Goal: Contribute content

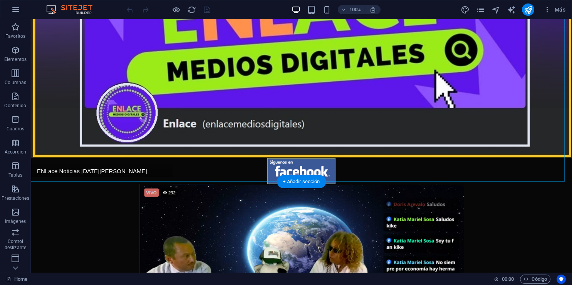
scroll to position [144, 0]
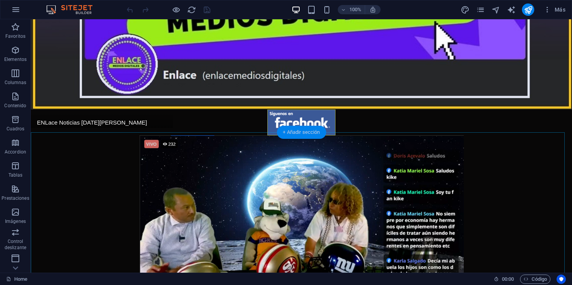
drag, startPoint x: 310, startPoint y: 138, endPoint x: 130, endPoint y: 116, distance: 181.6
click at [310, 138] on div "+ Añadir sección" at bounding box center [301, 132] width 49 height 13
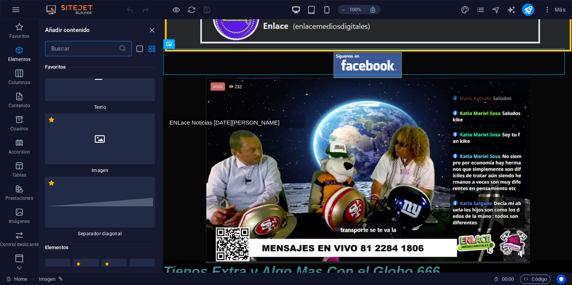
scroll to position [0, 0]
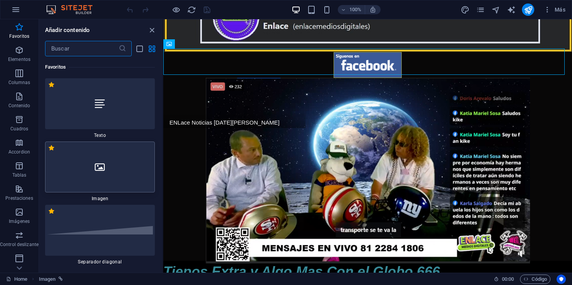
click at [112, 162] on div at bounding box center [100, 166] width 110 height 51
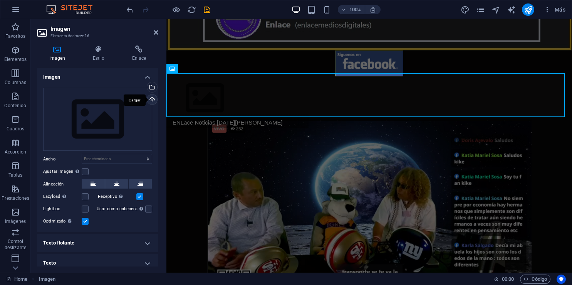
click at [151, 102] on div "Cargar" at bounding box center [152, 100] width 12 height 12
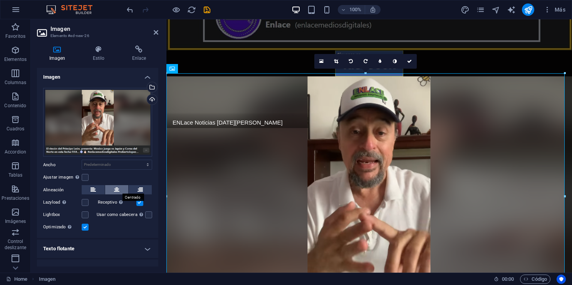
click at [119, 186] on button at bounding box center [116, 189] width 23 height 9
click at [143, 49] on icon at bounding box center [139, 49] width 39 height 8
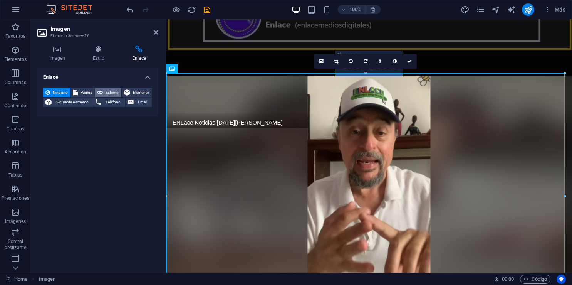
click at [111, 92] on span "Externo" at bounding box center [112, 92] width 14 height 9
select select "blank"
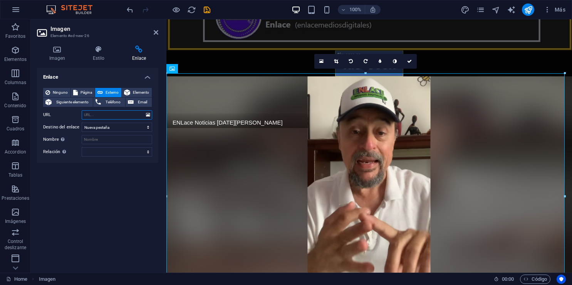
paste input "[URL][DOMAIN_NAME]"
type input "[URL][DOMAIN_NAME]"
click at [211, 12] on icon "save" at bounding box center [207, 9] width 9 height 9
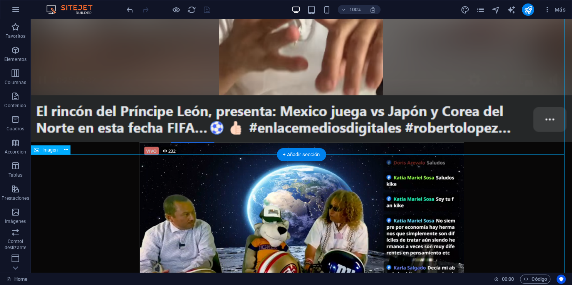
scroll to position [481, 0]
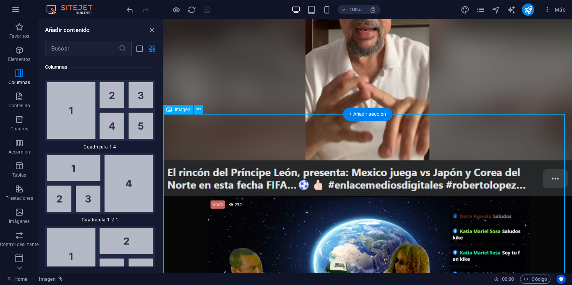
scroll to position [280, 0]
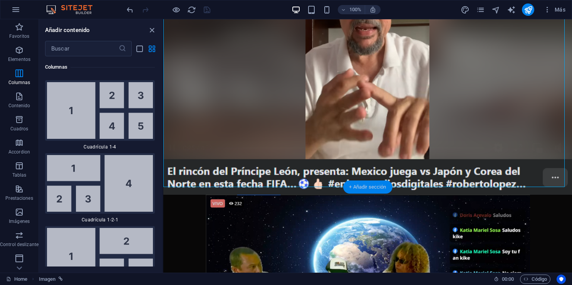
click at [377, 186] on div "+ Añadir sección" at bounding box center [367, 186] width 49 height 13
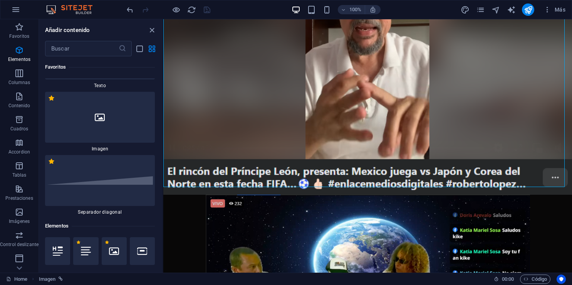
scroll to position [0, 0]
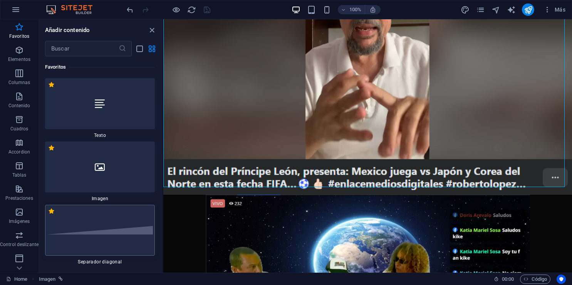
click at [110, 221] on div at bounding box center [100, 230] width 110 height 51
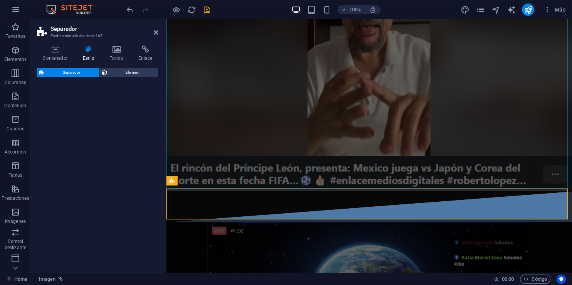
select select "diagonal"
select select "rem"
select select "preset-separator-v3-diagonal"
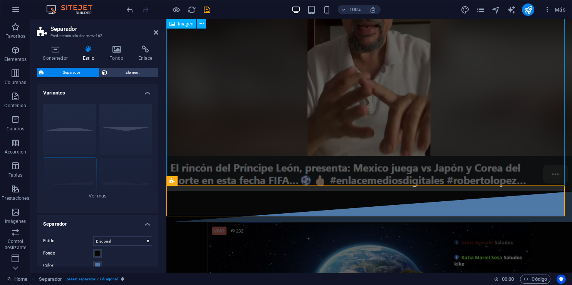
scroll to position [278, 0]
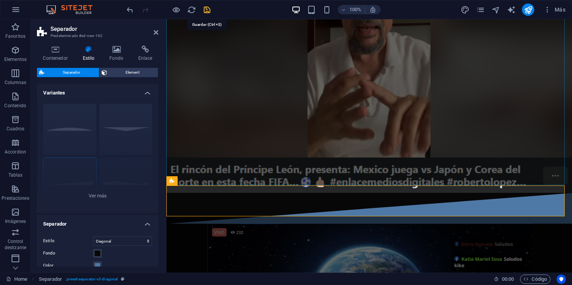
click at [0, 0] on icon "save" at bounding box center [0, 0] width 0 height 0
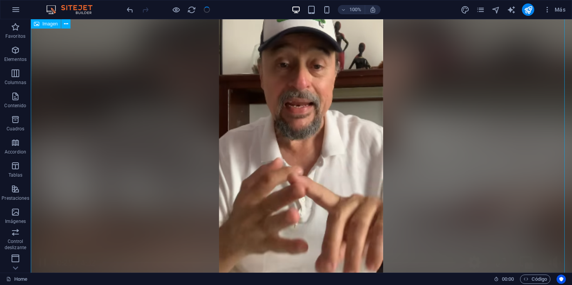
click at [334, 157] on figure at bounding box center [301, 158] width 541 height 334
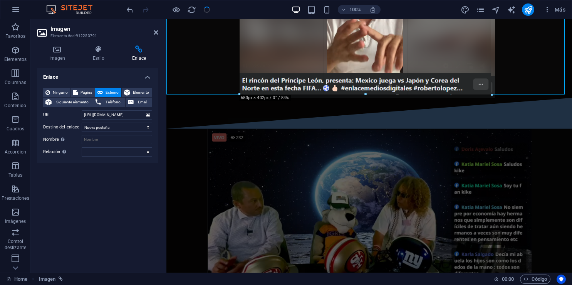
drag, startPoint x: 565, startPoint y: 184, endPoint x: 250, endPoint y: 73, distance: 333.4
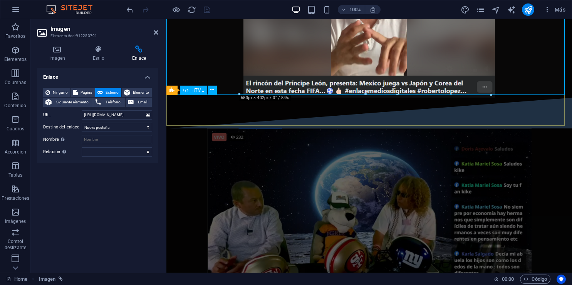
scroll to position [182, 0]
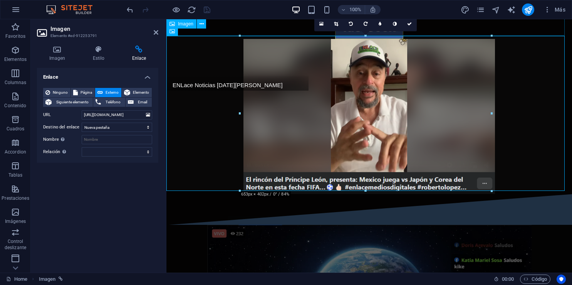
click at [470, 28] on figure at bounding box center [369, 26] width 406 height 26
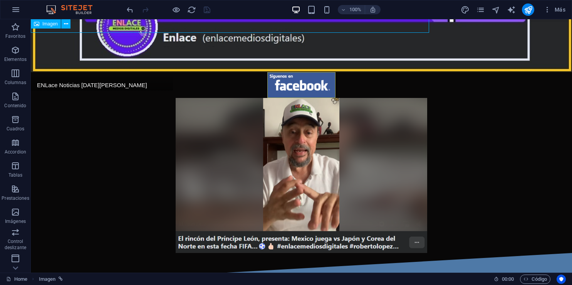
scroll to position [240, 0]
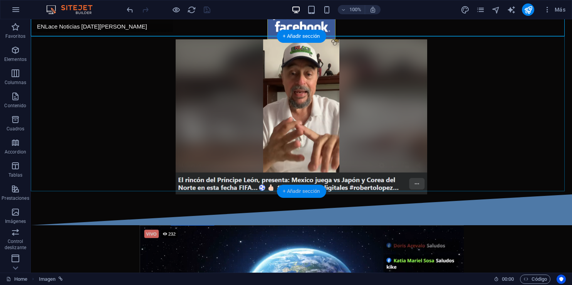
click at [292, 190] on div "+ Añadir sección" at bounding box center [301, 190] width 49 height 13
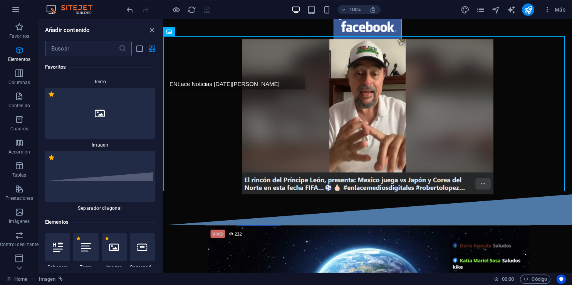
scroll to position [0, 0]
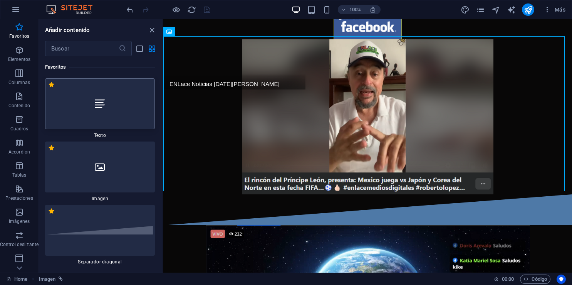
click at [125, 119] on div at bounding box center [100, 103] width 110 height 51
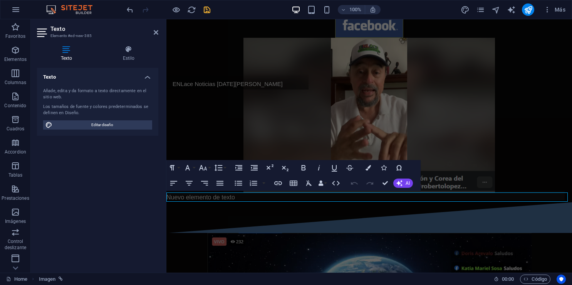
scroll to position [182, 0]
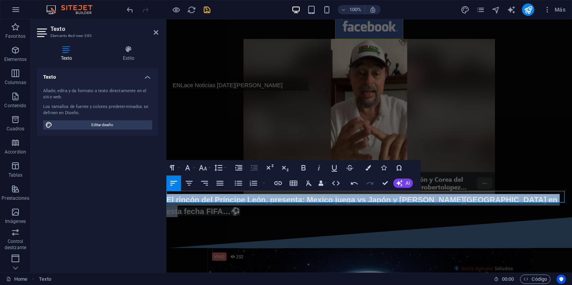
drag, startPoint x: 515, startPoint y: 195, endPoint x: 156, endPoint y: 216, distance: 359.5
click at [191, 178] on icon "button" at bounding box center [188, 182] width 9 height 9
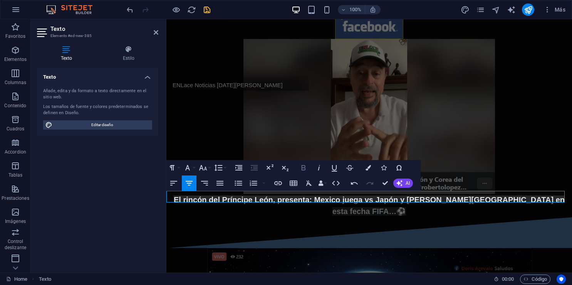
click at [301, 168] on icon "button" at bounding box center [303, 167] width 9 height 9
click at [319, 168] on icon "button" at bounding box center [319, 167] width 2 height 5
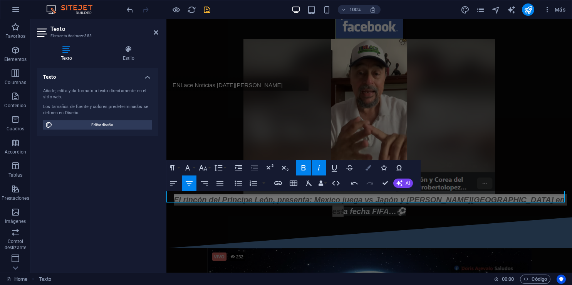
click at [374, 167] on button "Colors" at bounding box center [368, 167] width 15 height 15
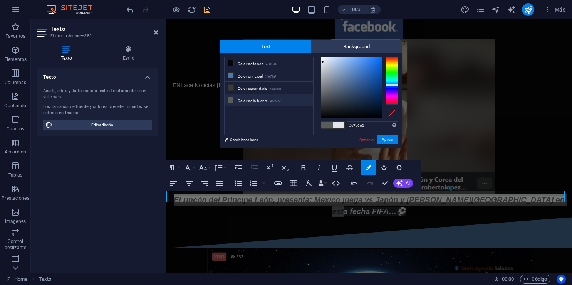
click at [393, 66] on div at bounding box center [392, 81] width 12 height 48
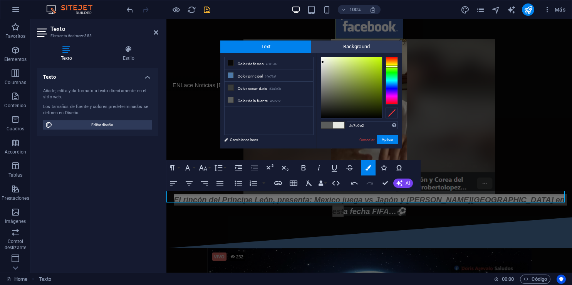
type input "#88a814"
click at [374, 77] on div at bounding box center [351, 87] width 61 height 61
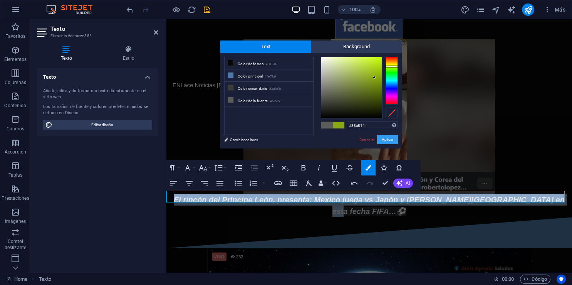
click at [384, 138] on button "Aplicar" at bounding box center [387, 139] width 21 height 9
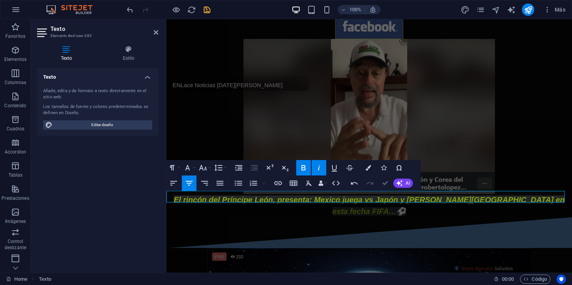
drag, startPoint x: 383, startPoint y: 181, endPoint x: 352, endPoint y: 161, distance: 37.2
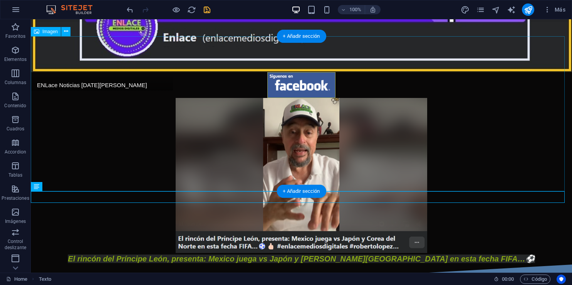
scroll to position [240, 0]
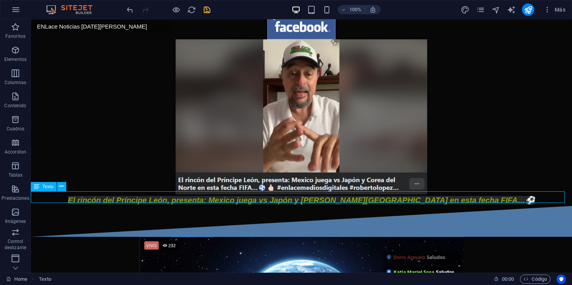
click at [476, 196] on div "El rincón del Príncipe León, presenta: Mexico juega vs Japón y [PERSON_NAME][GE…" at bounding box center [301, 200] width 541 height 12
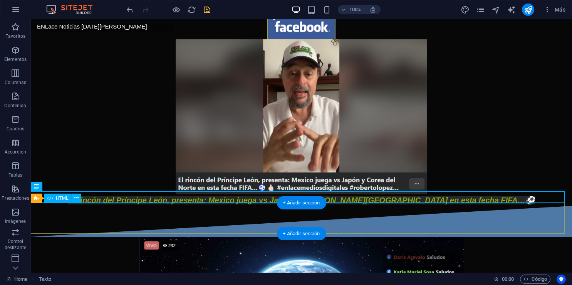
click at [421, 206] on div at bounding box center [301, 221] width 541 height 31
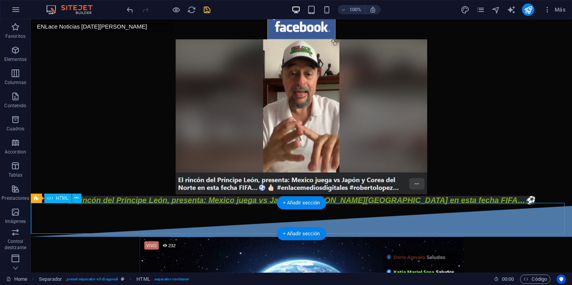
click at [421, 206] on div at bounding box center [301, 221] width 541 height 31
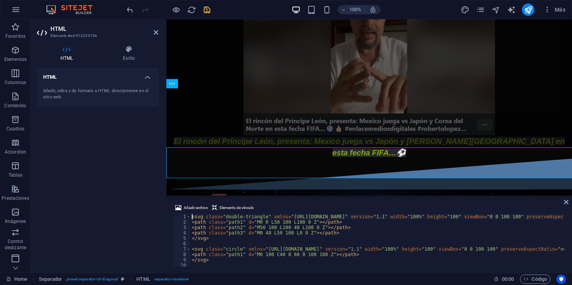
scroll to position [296, 0]
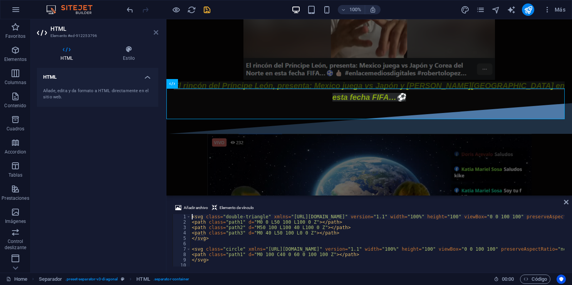
drag, startPoint x: 125, startPoint y: 12, endPoint x: 155, endPoint y: 30, distance: 34.7
click at [155, 30] on icon at bounding box center [156, 32] width 5 height 6
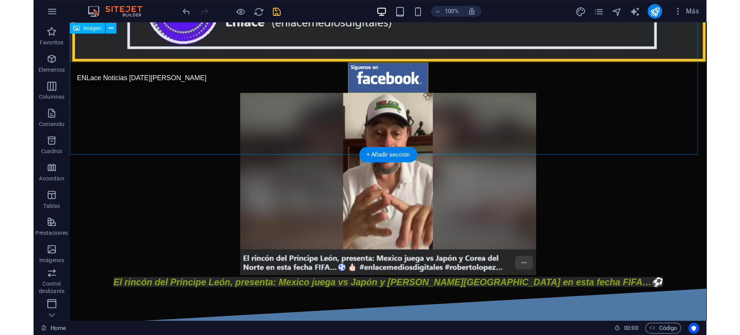
scroll to position [114, 0]
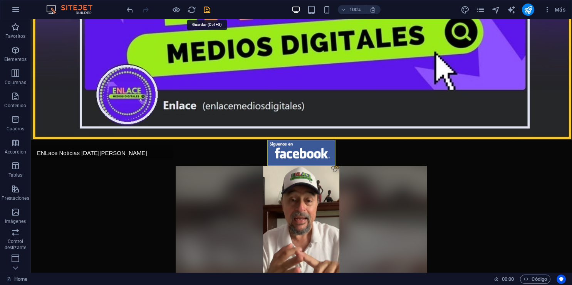
click at [205, 10] on icon "save" at bounding box center [207, 9] width 9 height 9
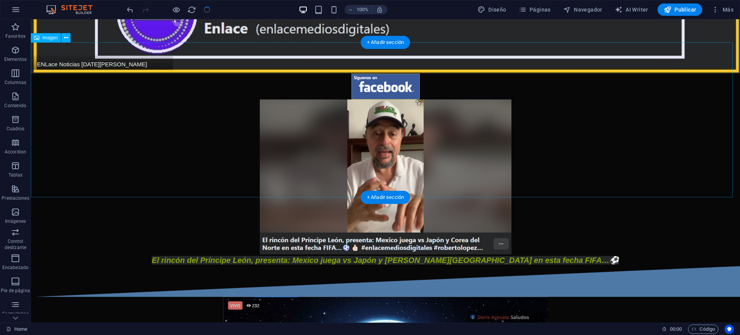
scroll to position [162, 0]
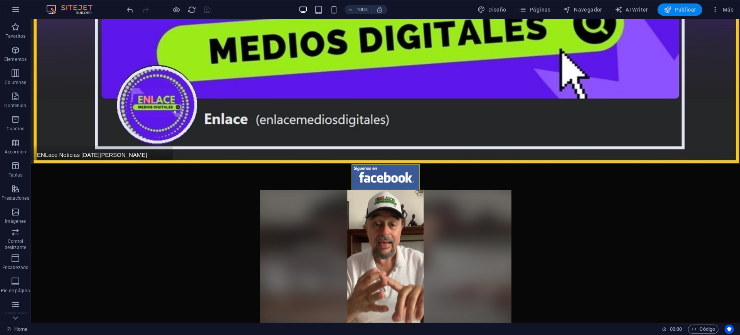
click at [670, 12] on icon "button" at bounding box center [667, 10] width 8 height 8
